Goal: Navigation & Orientation: Find specific page/section

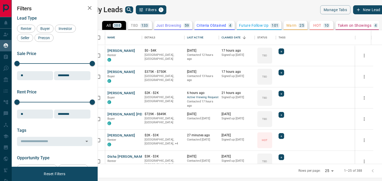
scroll to position [134, 282]
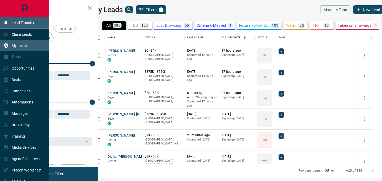
click at [5, 22] on icon at bounding box center [5, 23] width 3 height 4
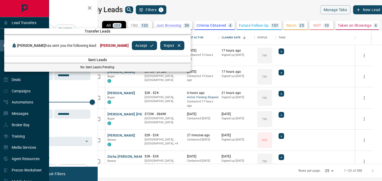
click at [133, 46] on button "Accept" at bounding box center [144, 45] width 25 height 9
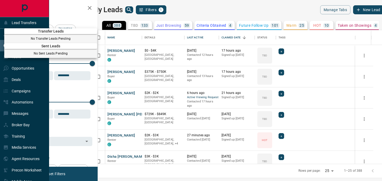
click at [241, 14] on div at bounding box center [191, 90] width 382 height 181
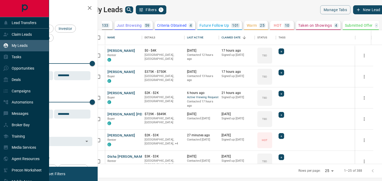
scroll to position [0, 82]
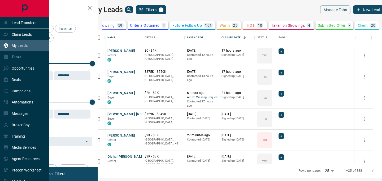
click at [370, 25] on div "20" at bounding box center [373, 25] width 7 height 5
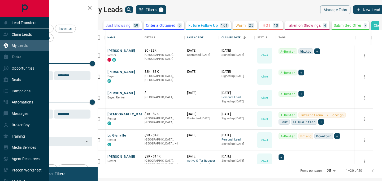
scroll to position [0, 0]
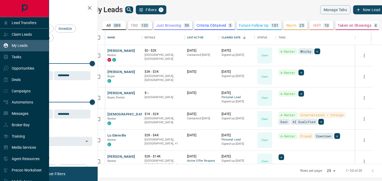
click at [152, 24] on button "TBD 133" at bounding box center [140, 25] width 24 height 9
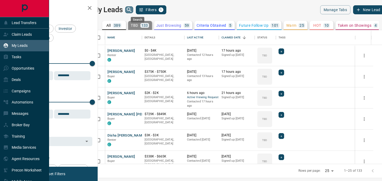
click at [132, 8] on icon "search button" at bounding box center [129, 10] width 6 height 6
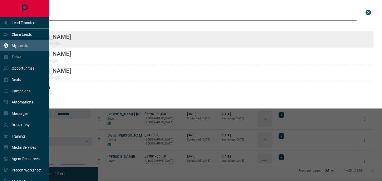
type input "****"
click at [0, 0] on div "Lead Transfers Claim Leads My Leads Tasks Opportunities Deals Campaigns Automat…" at bounding box center [191, 87] width 382 height 175
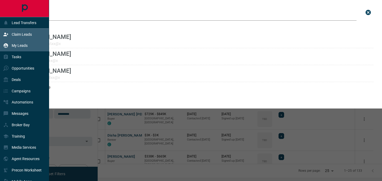
click at [34, 36] on div "Claim Leads" at bounding box center [24, 34] width 49 height 11
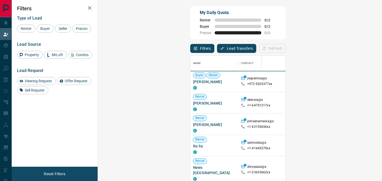
scroll to position [137, 273]
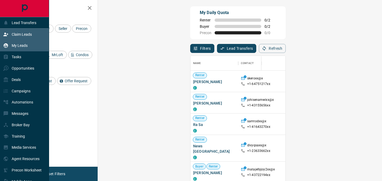
click at [15, 46] on p "My Leads" at bounding box center [20, 45] width 16 height 4
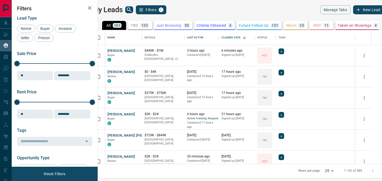
scroll to position [134, 282]
click at [132, 10] on icon "search button" at bounding box center [129, 10] width 6 height 6
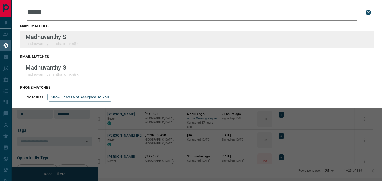
type input "*****"
click at [0, 0] on div "Lead Transfers Claim Leads My Leads Tasks Opportunities Deals Campaigns Automat…" at bounding box center [191, 87] width 382 height 175
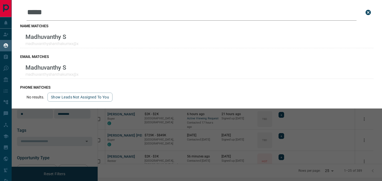
click at [369, 11] on icon "close search bar" at bounding box center [368, 12] width 6 height 6
